Goal: Information Seeking & Learning: Check status

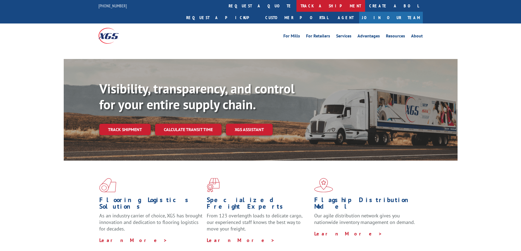
click at [296, 4] on link "track a shipment" at bounding box center [330, 6] width 69 height 12
click at [296, 5] on link "track a shipment" at bounding box center [330, 6] width 69 height 12
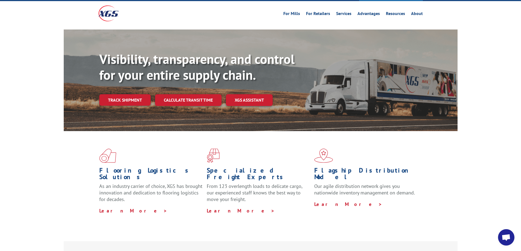
scroll to position [91, 0]
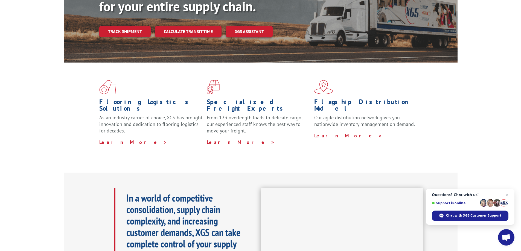
click at [129, 11] on div "Visibility, transparency, and control for your entire supply chain. Track shipm…" at bounding box center [278, 21] width 358 height 76
click at [129, 26] on link "Track shipment" at bounding box center [124, 31] width 51 height 11
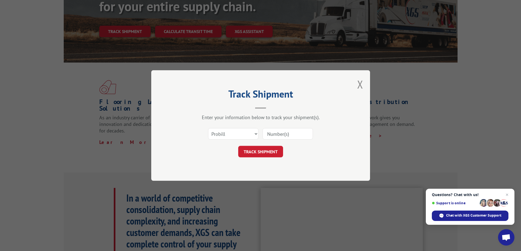
click at [299, 133] on input at bounding box center [287, 133] width 50 height 11
paste input "17501939"
type input "17501939"
click at [264, 157] on button "TRACK SHIPMENT" at bounding box center [260, 151] width 45 height 11
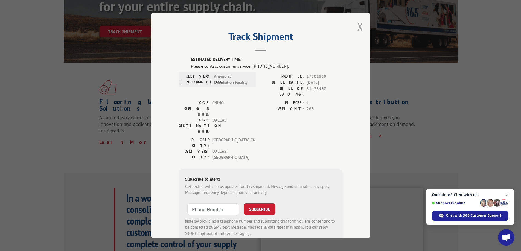
click at [359, 26] on button "Close modal" at bounding box center [360, 26] width 6 height 14
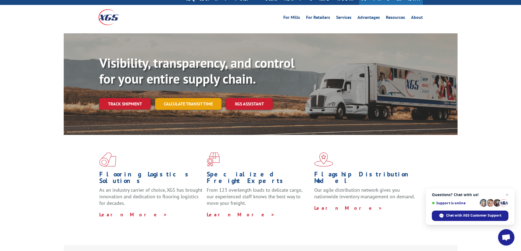
scroll to position [18, 0]
